Goal: Task Accomplishment & Management: Use online tool/utility

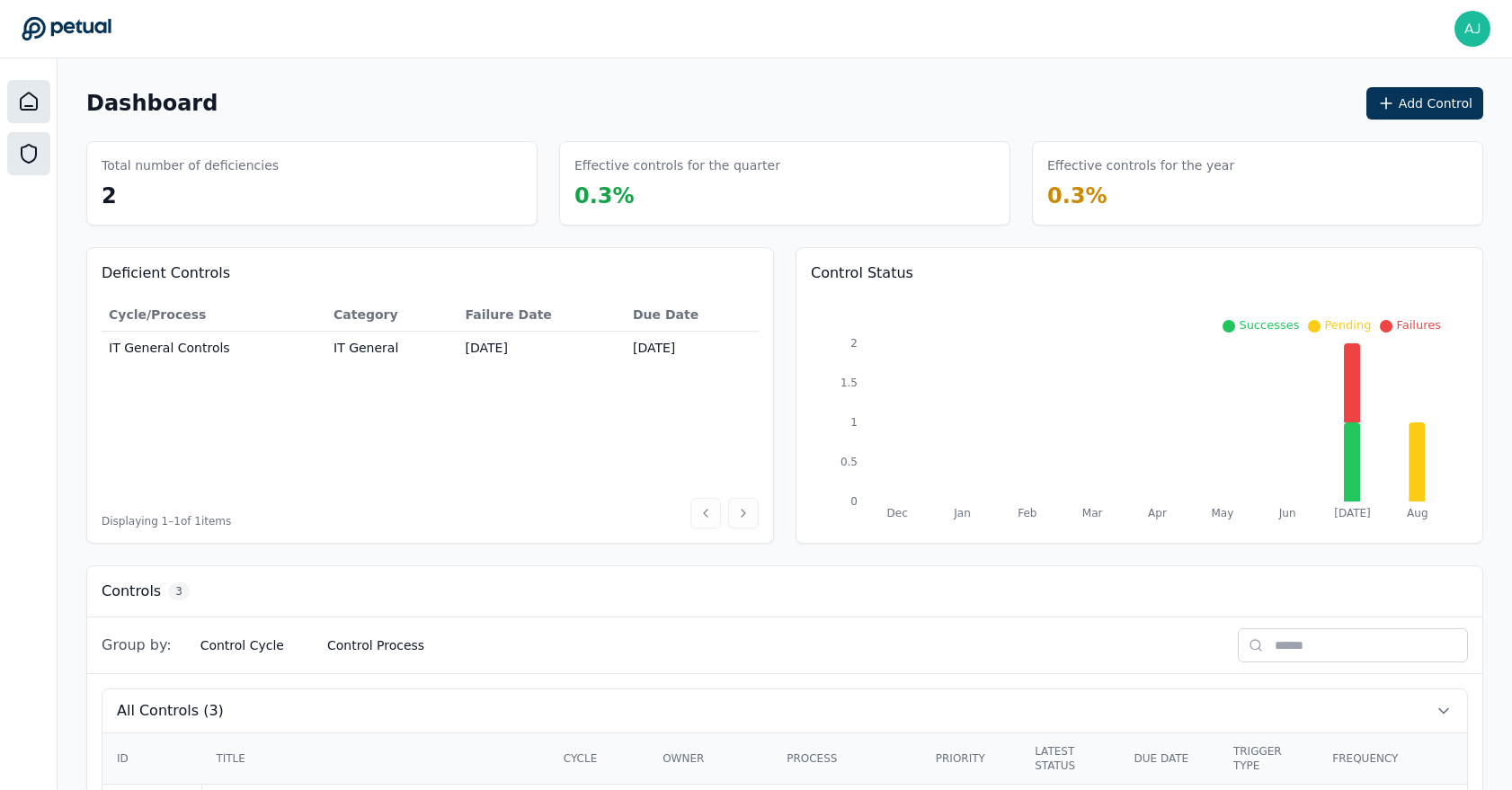
click at [33, 159] on icon at bounding box center [29, 153] width 15 height 18
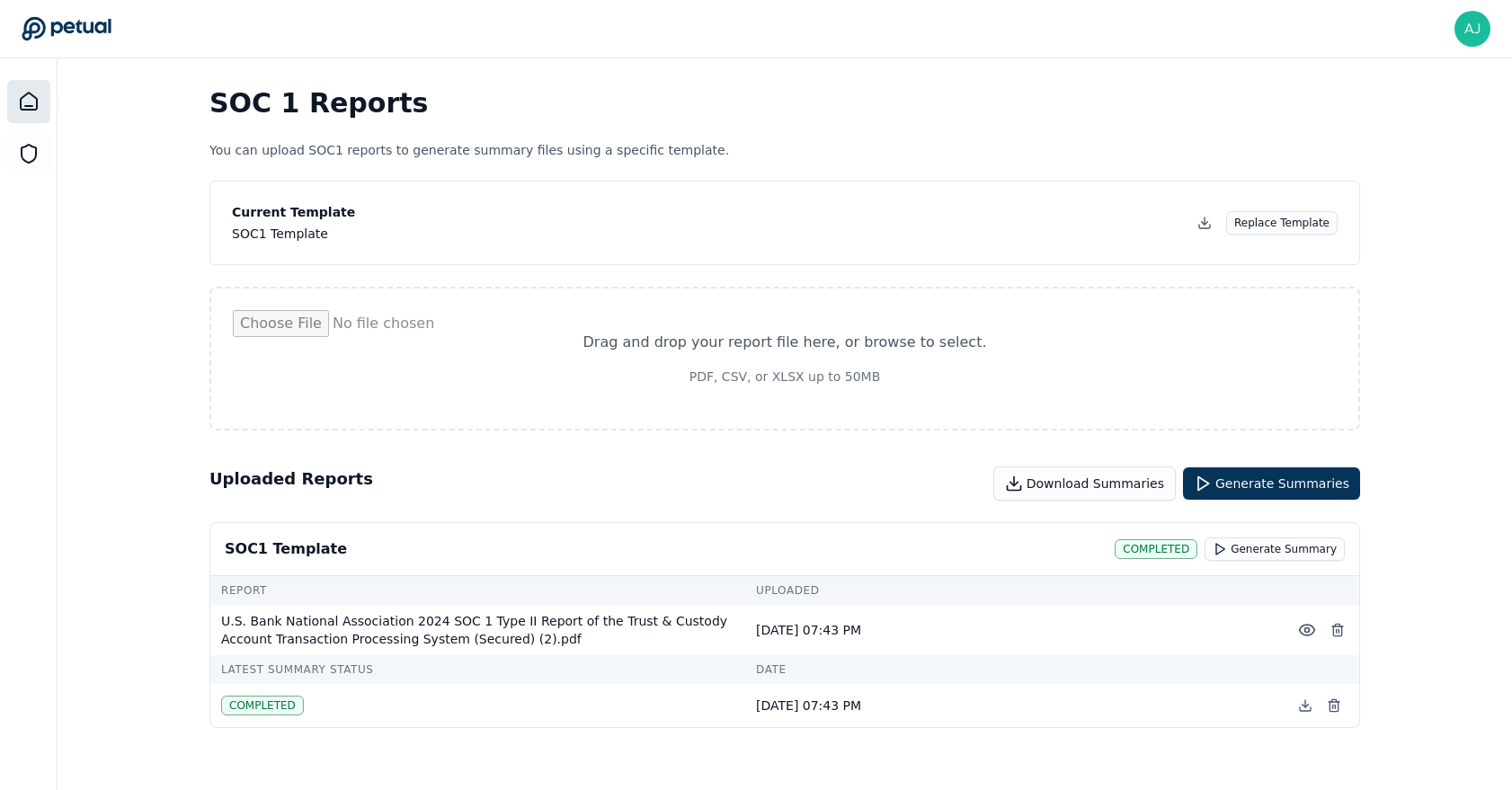
click at [38, 112] on div at bounding box center [29, 101] width 44 height 44
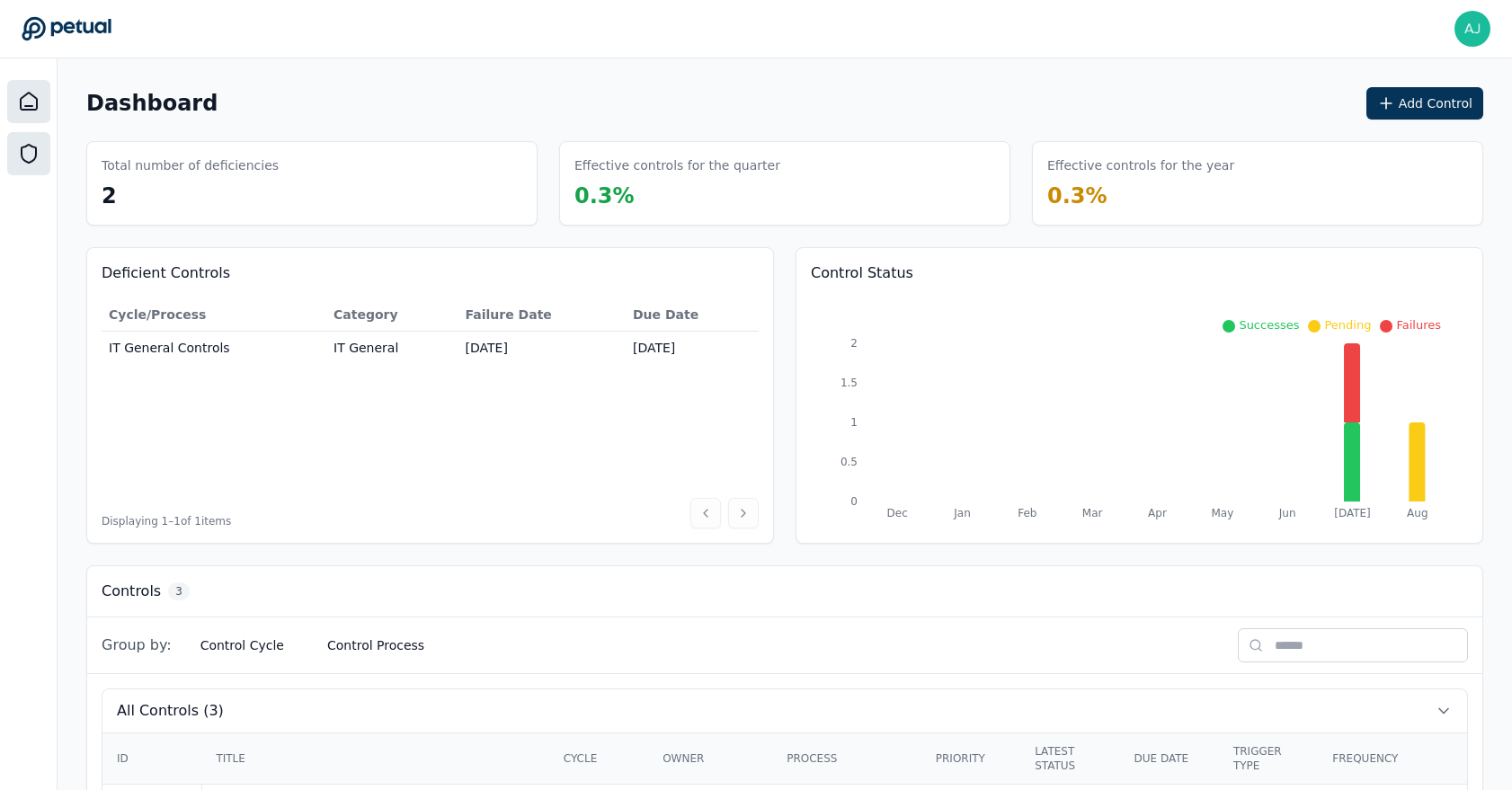
click at [36, 152] on icon at bounding box center [29, 153] width 15 height 18
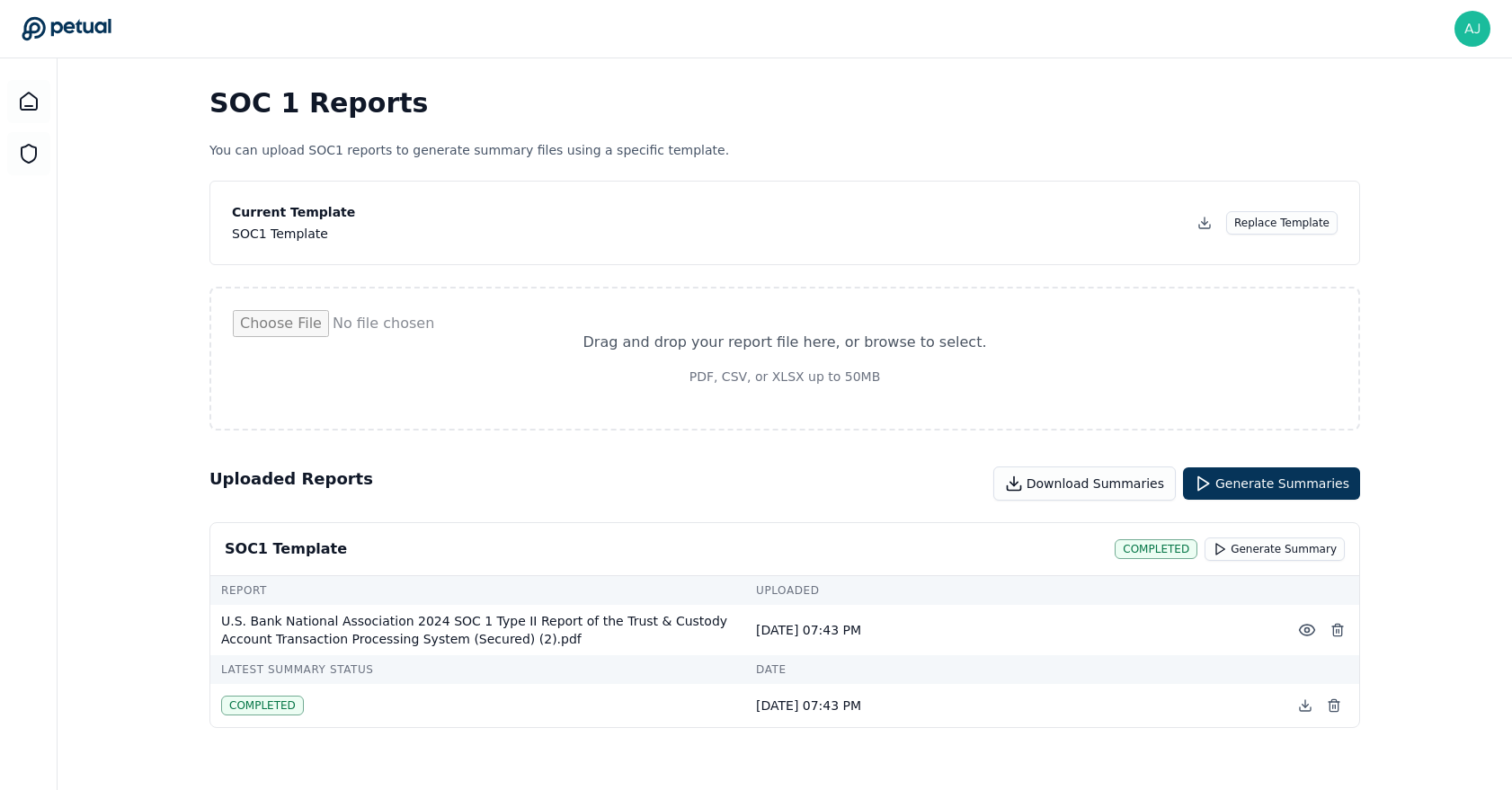
click at [854, 375] on input "file" at bounding box center [784, 358] width 1103 height 97
click at [1307, 635] on icon at bounding box center [1306, 629] width 18 height 18
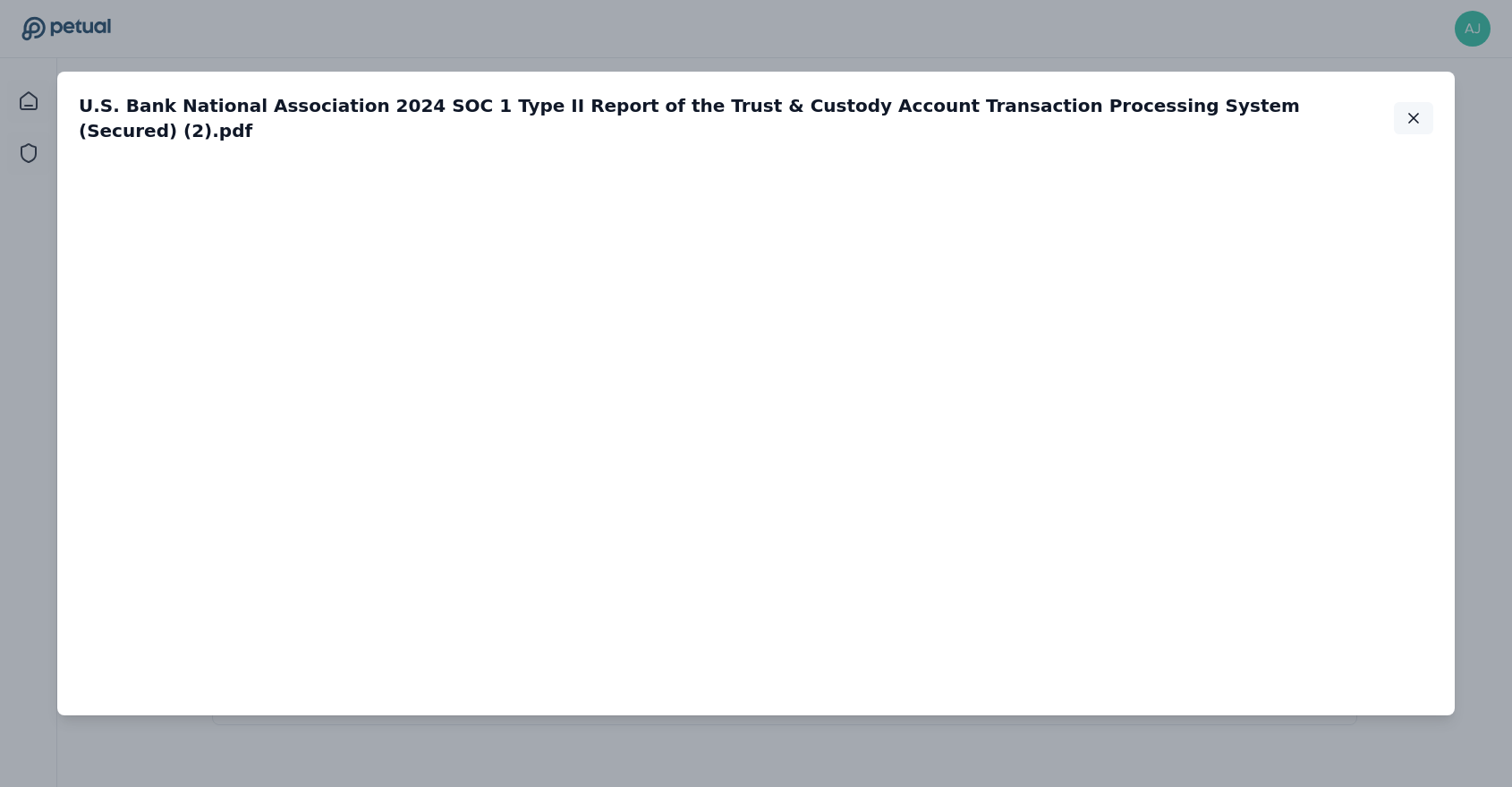
click at [1394, 116] on button "button" at bounding box center [1413, 118] width 40 height 32
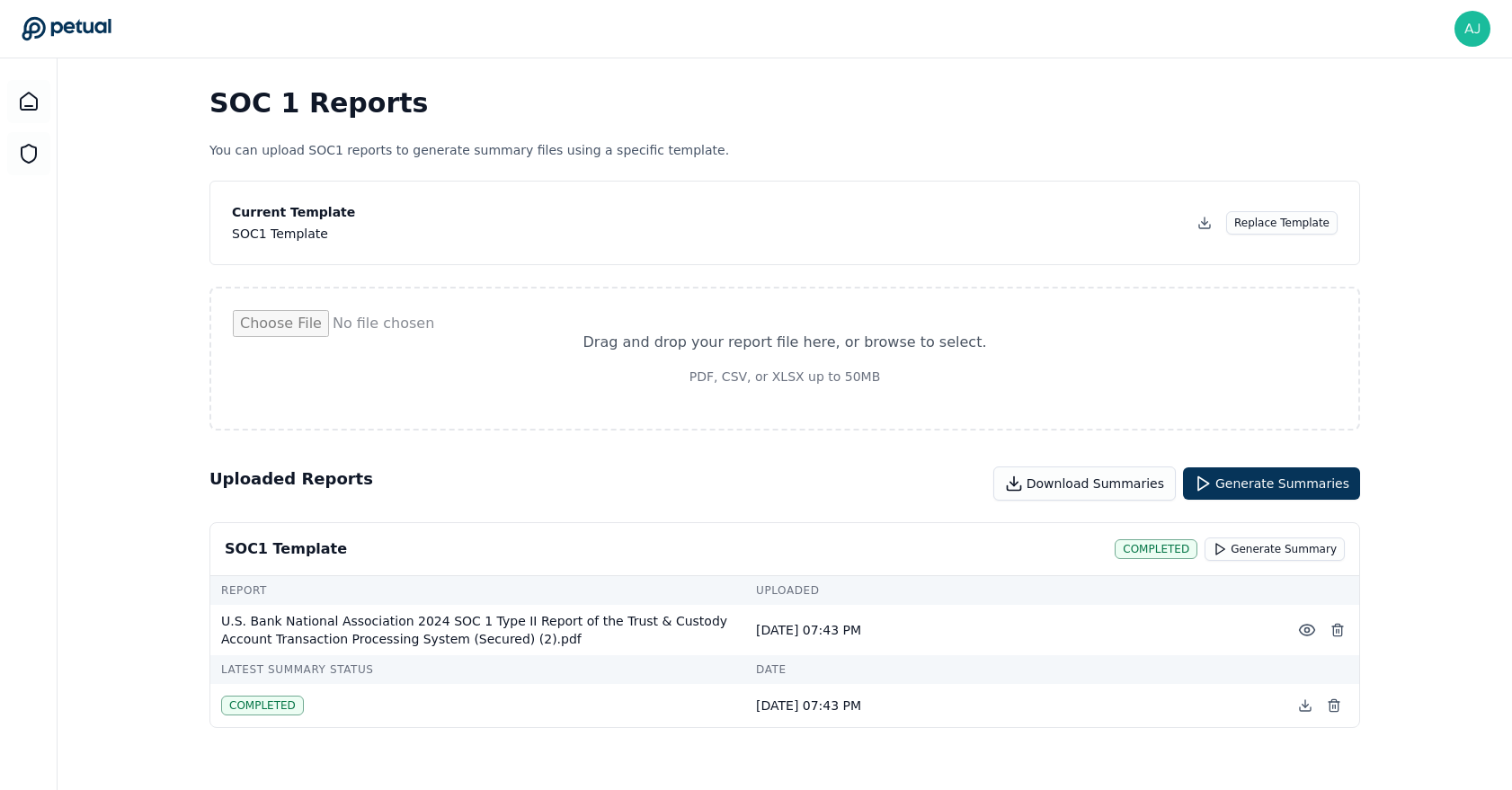
click at [804, 360] on input "file" at bounding box center [784, 358] width 1103 height 97
